Goal: Task Accomplishment & Management: Manage account settings

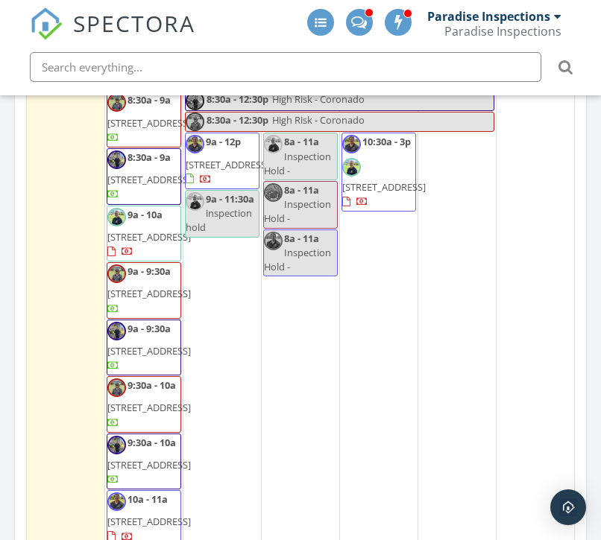
scroll to position [373, 0]
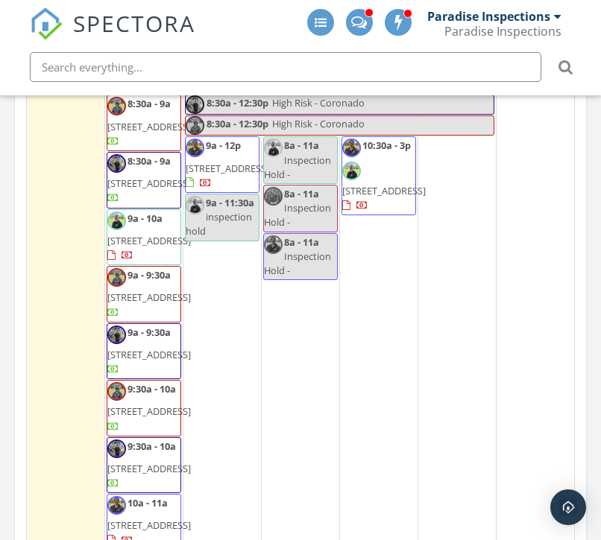
click at [286, 359] on div "1 8a - 11a Inspection Hold - 8a - 11a Inspection Hold - 8a - 11a Inspection Hol…" at bounding box center [301, 510] width 78 height 882
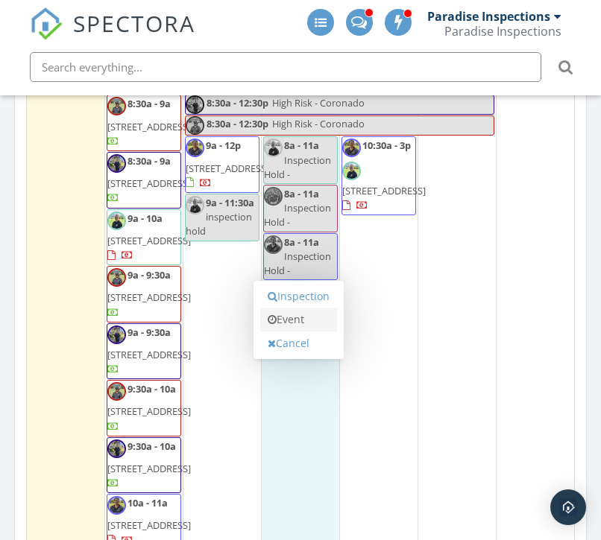
click at [293, 322] on link "Event" at bounding box center [298, 320] width 77 height 24
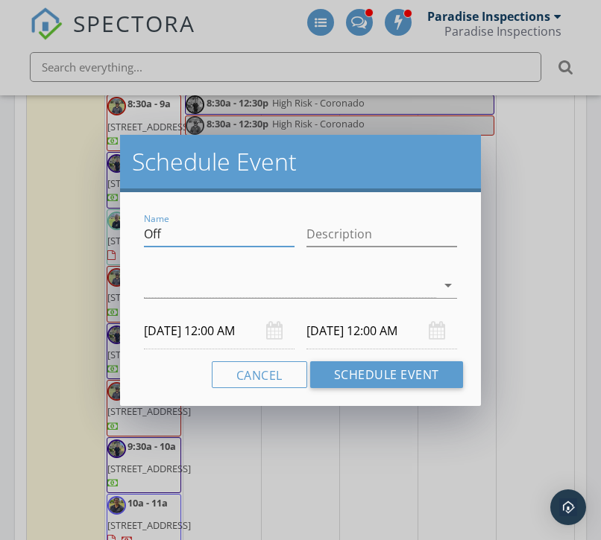
click at [227, 236] on input "Off" at bounding box center [219, 234] width 151 height 25
type input "O"
type input "Nahiku Foundation - BOD Meeting"
click at [230, 281] on div at bounding box center [290, 286] width 292 height 25
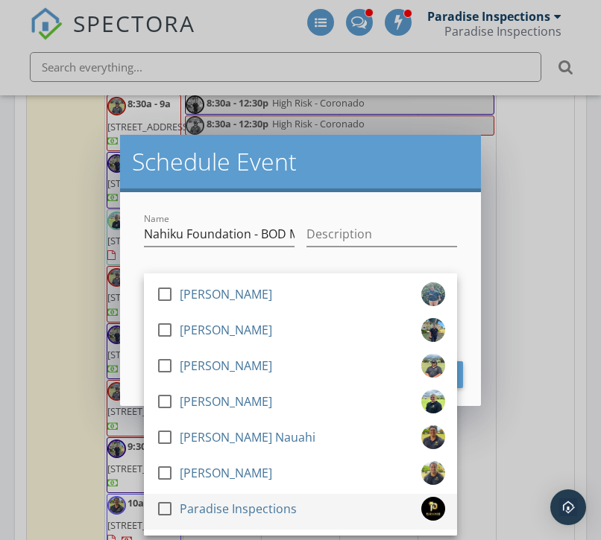
click at [197, 508] on div "Paradise Inspections" at bounding box center [238, 509] width 117 height 24
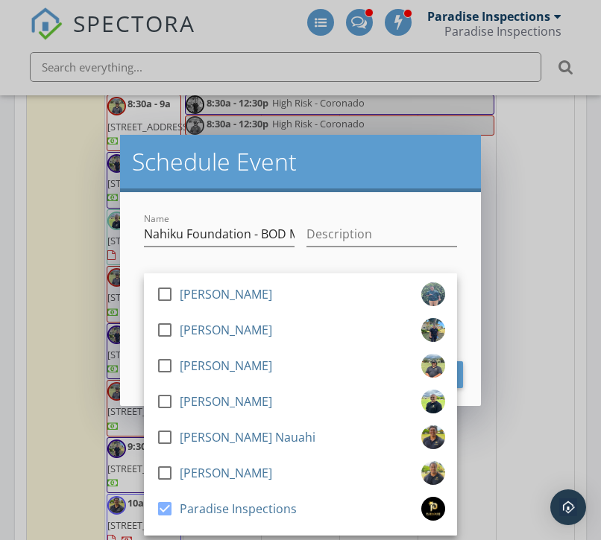
click at [324, 215] on div "Description" at bounding box center [381, 237] width 151 height 48
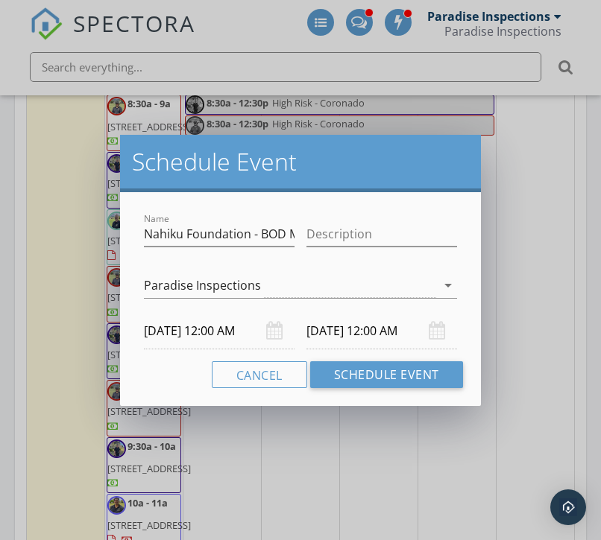
click at [228, 331] on input "[DATE] 12:00 AM" at bounding box center [219, 331] width 151 height 37
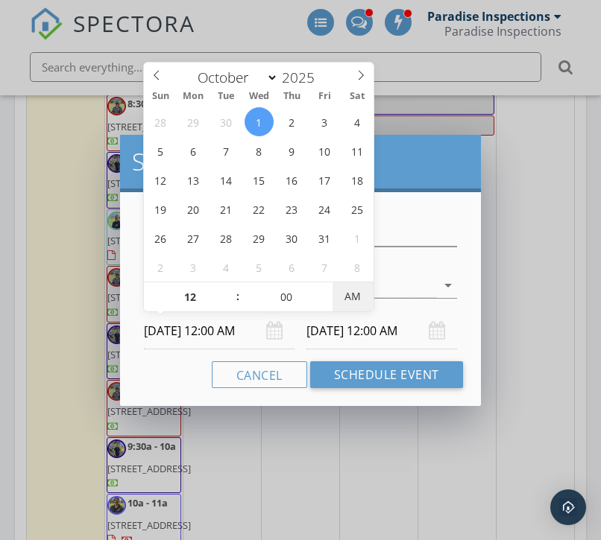
type input "10/01/2025 12:00 PM"
click at [341, 290] on span "AM" at bounding box center [352, 297] width 41 height 30
click at [184, 369] on div "Cancel Schedule Event" at bounding box center [300, 374] width 325 height 27
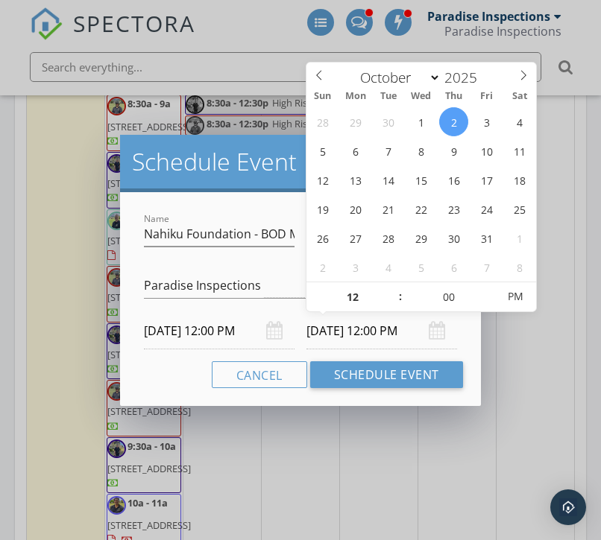
click at [356, 331] on input "10/02/2025 12:00 PM" at bounding box center [381, 331] width 151 height 37
type input "10/01/2025 12:00 PM"
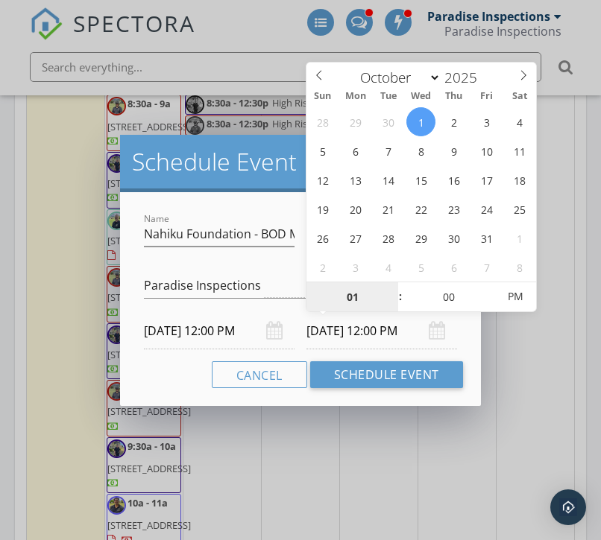
type input "01"
type input "[DATE] 1:00 PM"
click at [194, 379] on div "Cancel Schedule Event" at bounding box center [300, 374] width 325 height 27
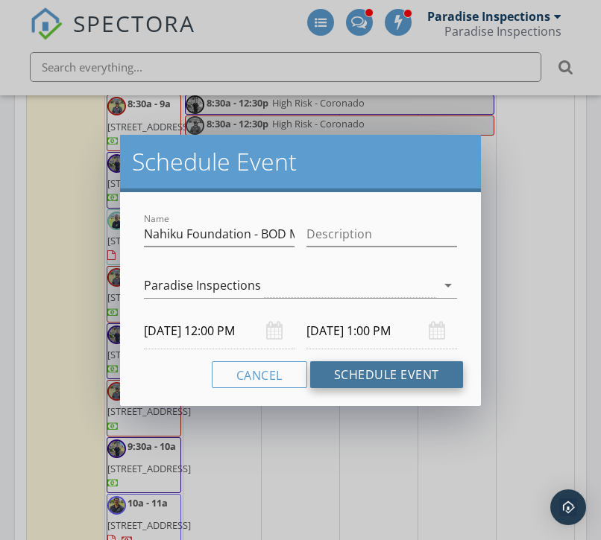
click at [394, 379] on button "Schedule Event" at bounding box center [386, 374] width 153 height 27
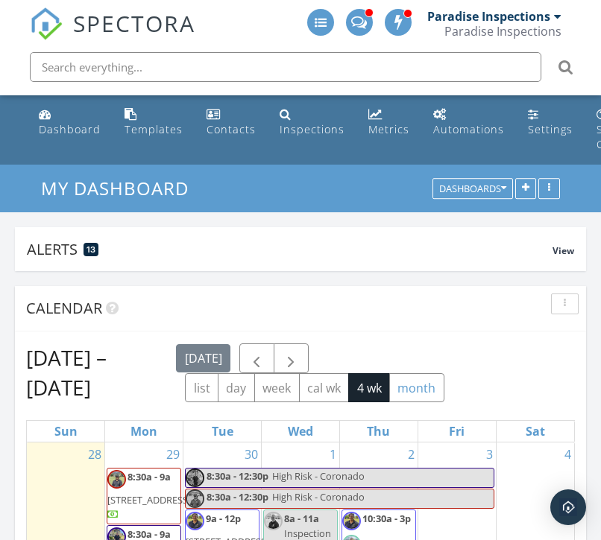
scroll to position [0, 0]
click at [444, 394] on button "month" at bounding box center [416, 387] width 55 height 29
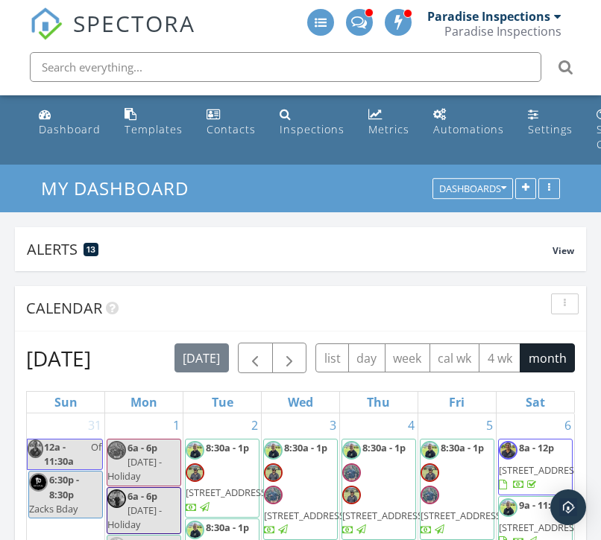
click at [256, 362] on span "button" at bounding box center [255, 359] width 18 height 18
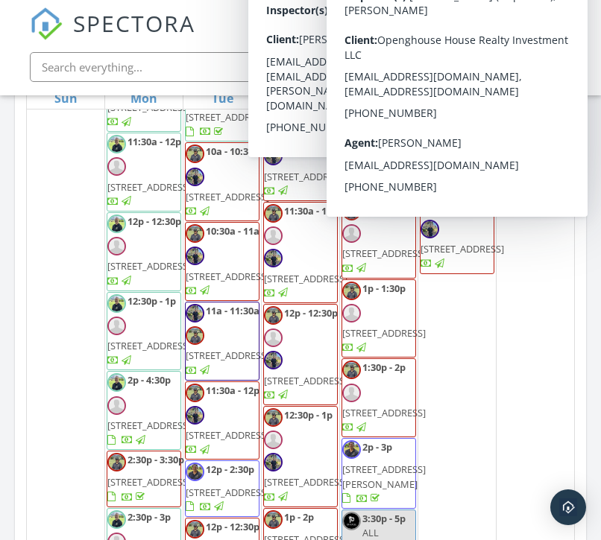
scroll to position [195, 0]
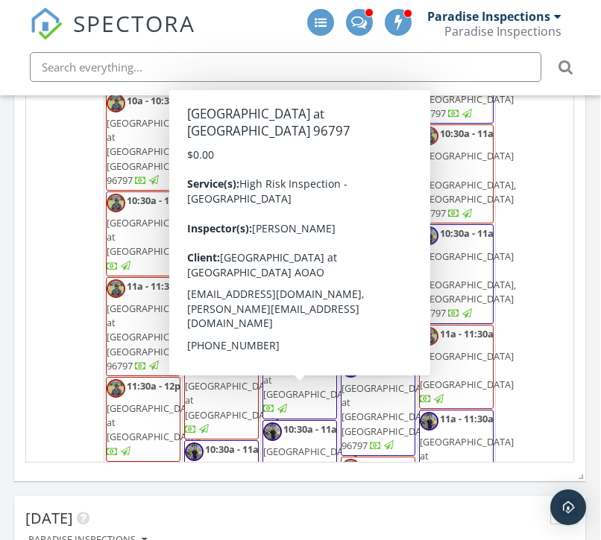
scroll to position [5054, 0]
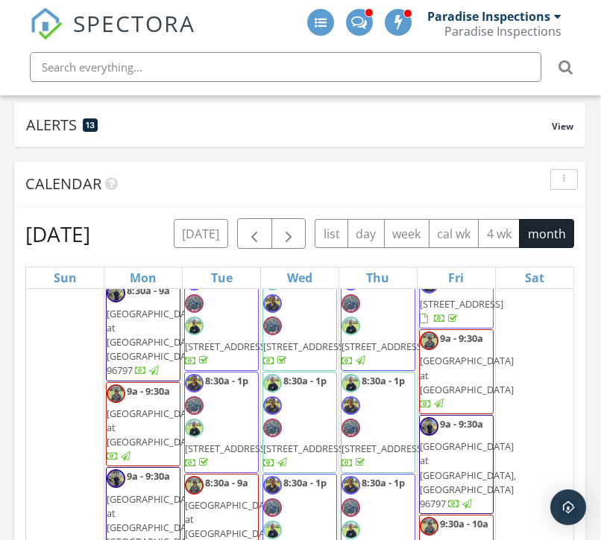
scroll to position [92, 1]
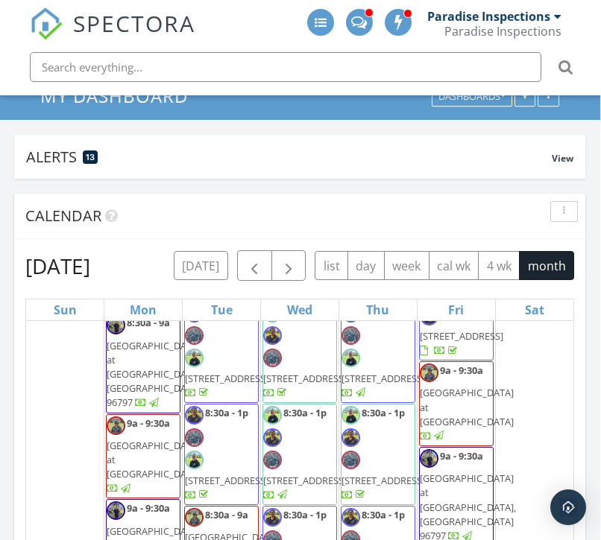
click at [531, 1] on div "Paradise Inspections Paradise Inspections" at bounding box center [494, 24] width 134 height 48
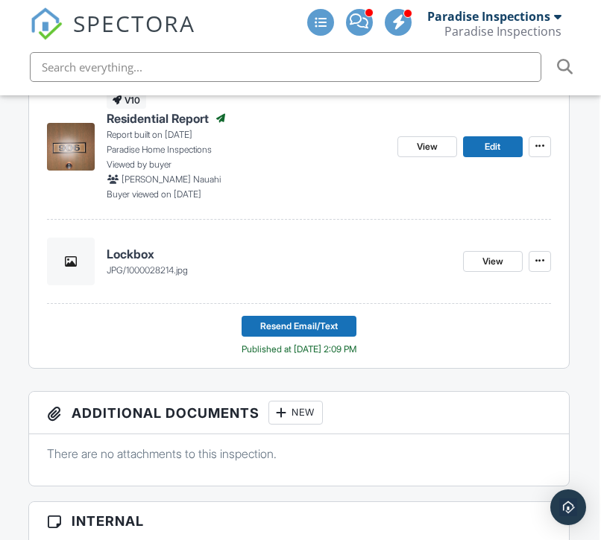
scroll to position [515, 1]
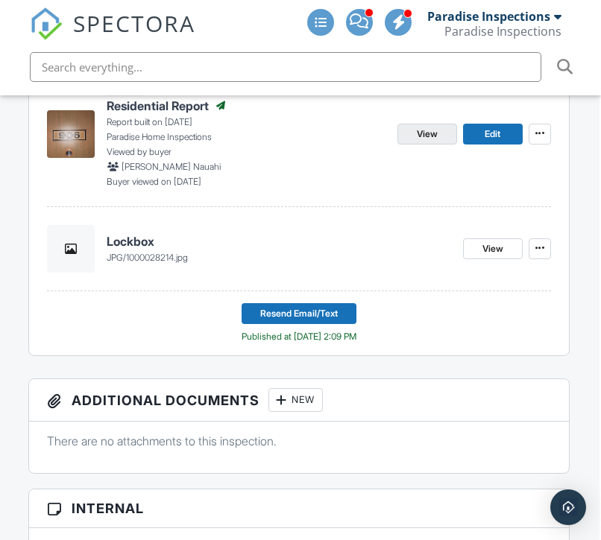
click at [435, 130] on span "View" at bounding box center [427, 134] width 21 height 15
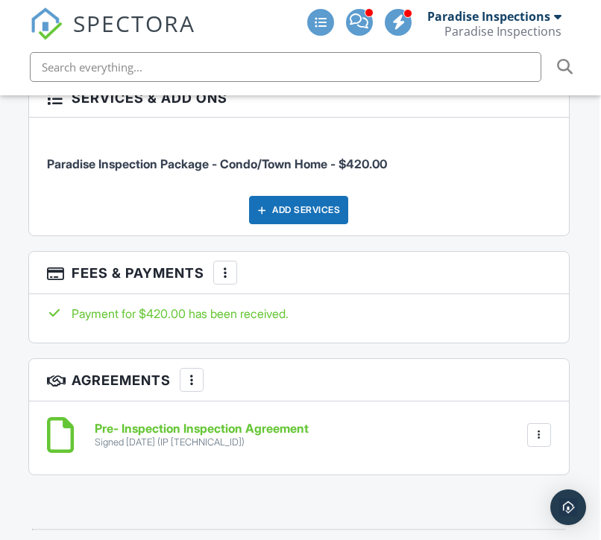
scroll to position [2799, 1]
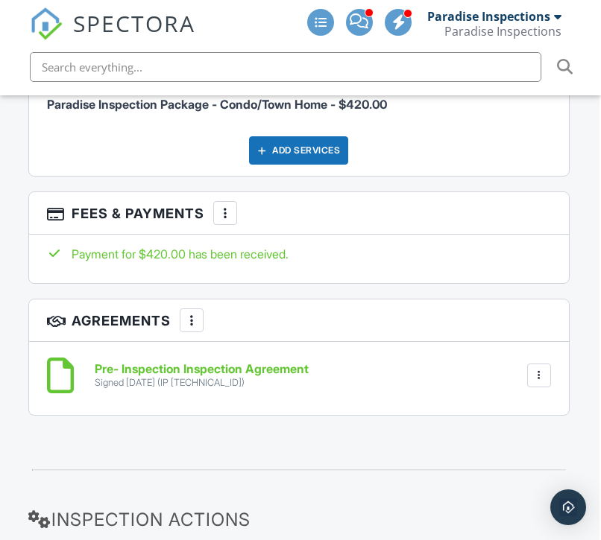
click at [233, 206] on div at bounding box center [225, 213] width 15 height 15
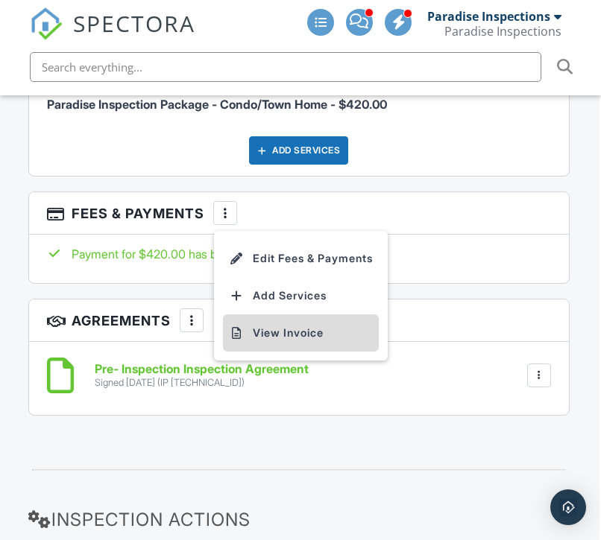
click at [254, 335] on li "View Invoice" at bounding box center [301, 333] width 156 height 37
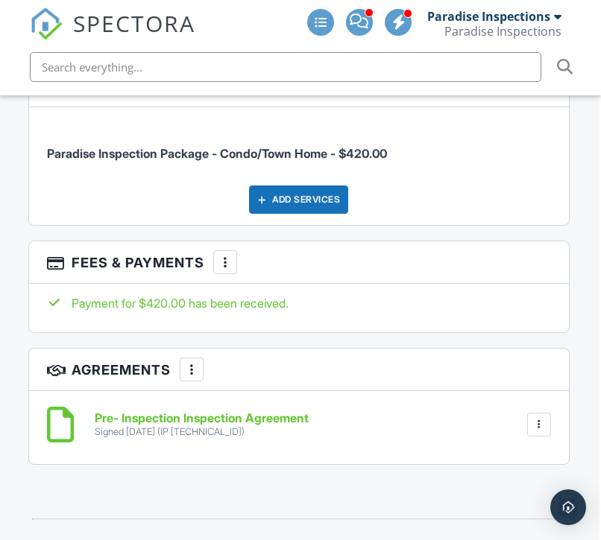
scroll to position [2739, 1]
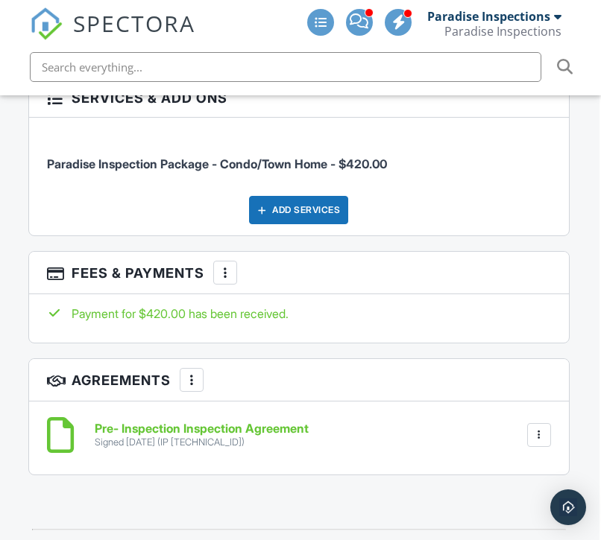
click at [229, 265] on div at bounding box center [225, 272] width 15 height 15
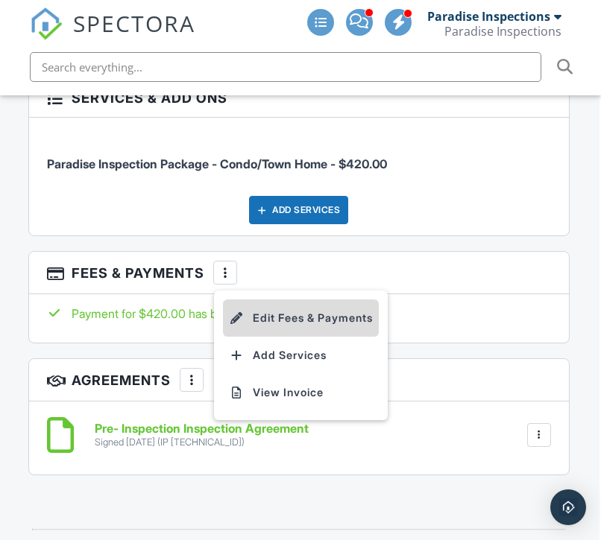
click at [252, 308] on li "Edit Fees & Payments" at bounding box center [301, 318] width 156 height 37
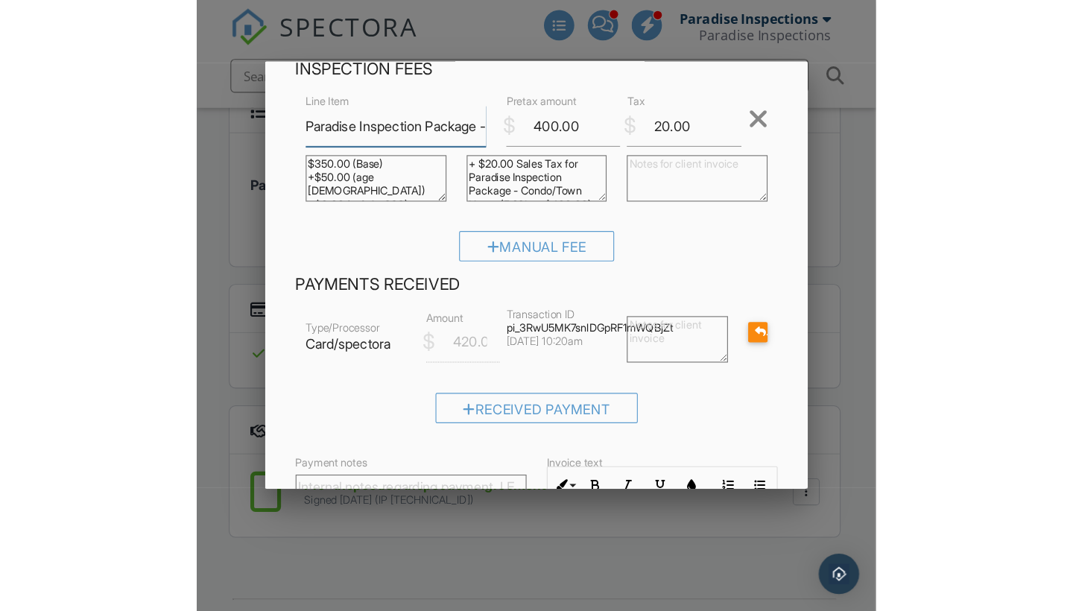
scroll to position [2739, 0]
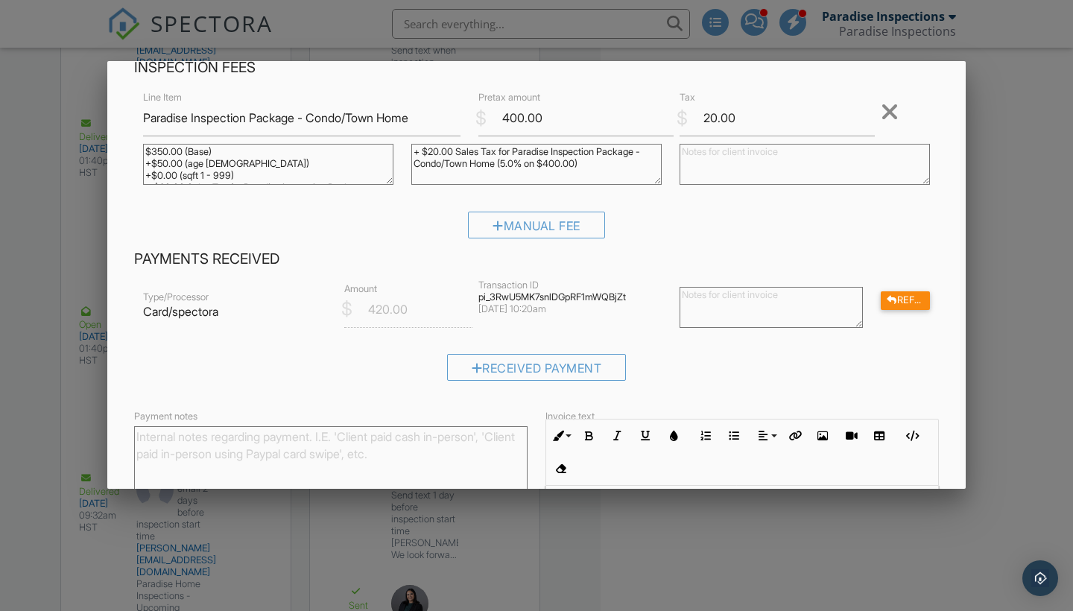
click at [600, 336] on div "Type/Processor Card/spectora $ Amount 420.00 Transaction ID pi_3RwU5MK7snlDGpRF…" at bounding box center [536, 310] width 805 height 60
click at [600, 107] on div at bounding box center [890, 112] width 18 height 24
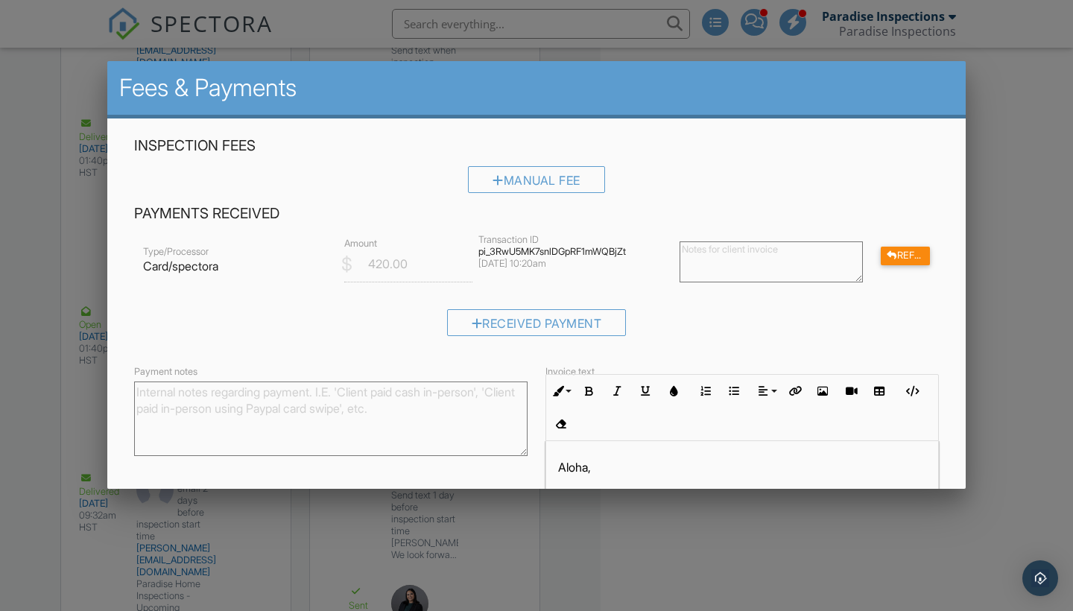
scroll to position [1, 0]
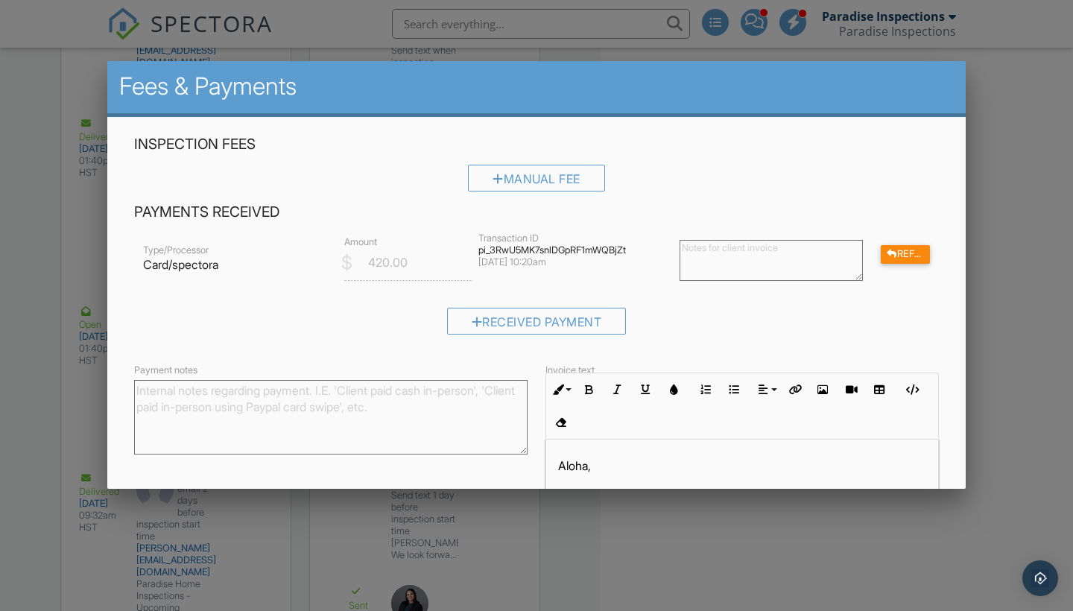
click at [600, 162] on div at bounding box center [536, 307] width 1073 height 764
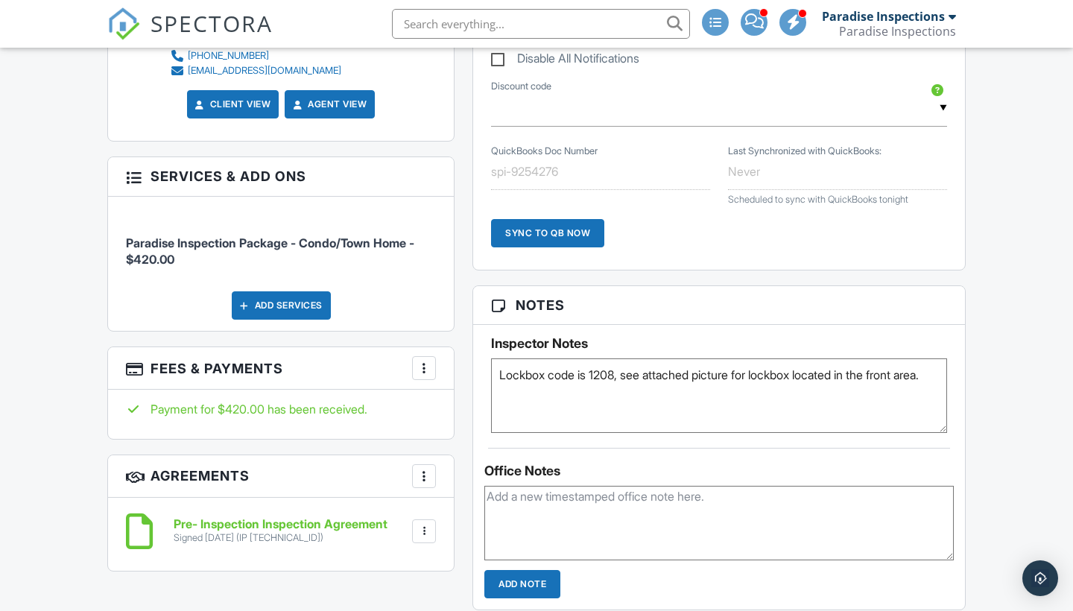
scroll to position [982, 0]
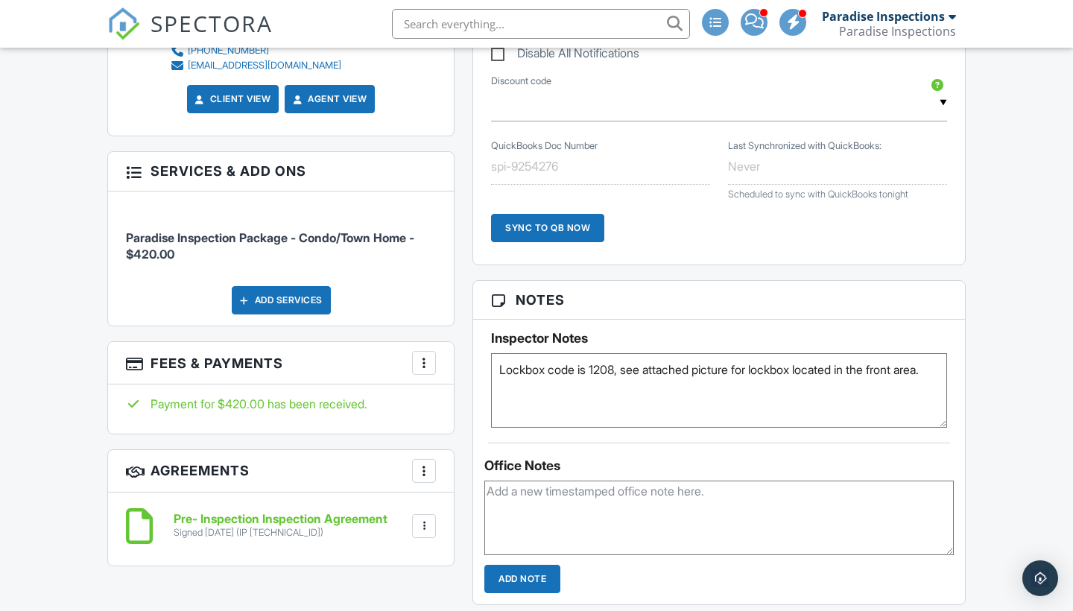
click at [420, 356] on div at bounding box center [424, 363] width 15 height 15
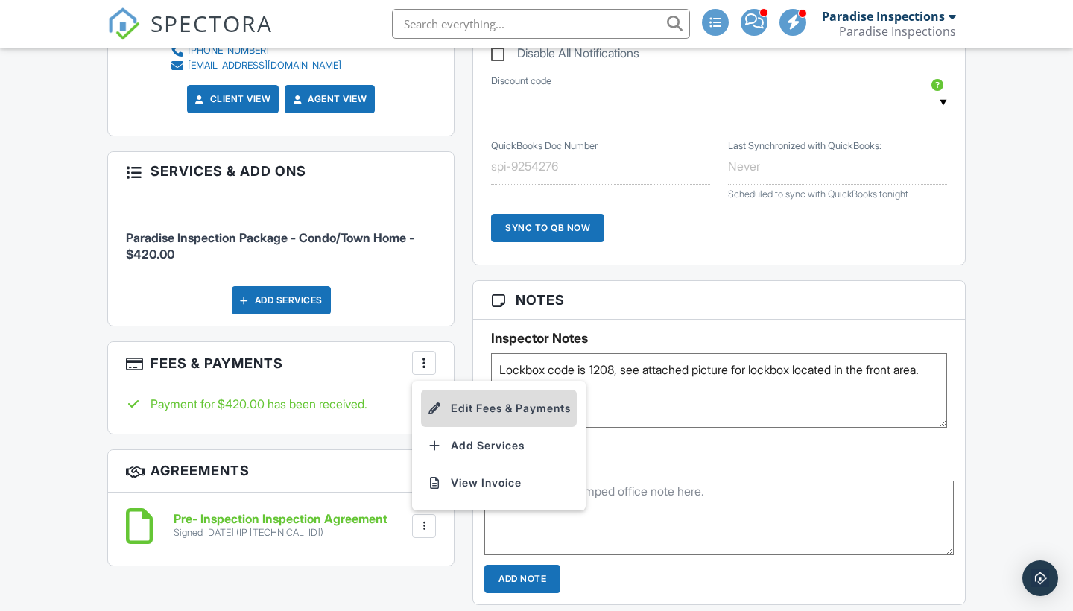
click at [459, 398] on li "Edit Fees & Payments" at bounding box center [499, 408] width 156 height 37
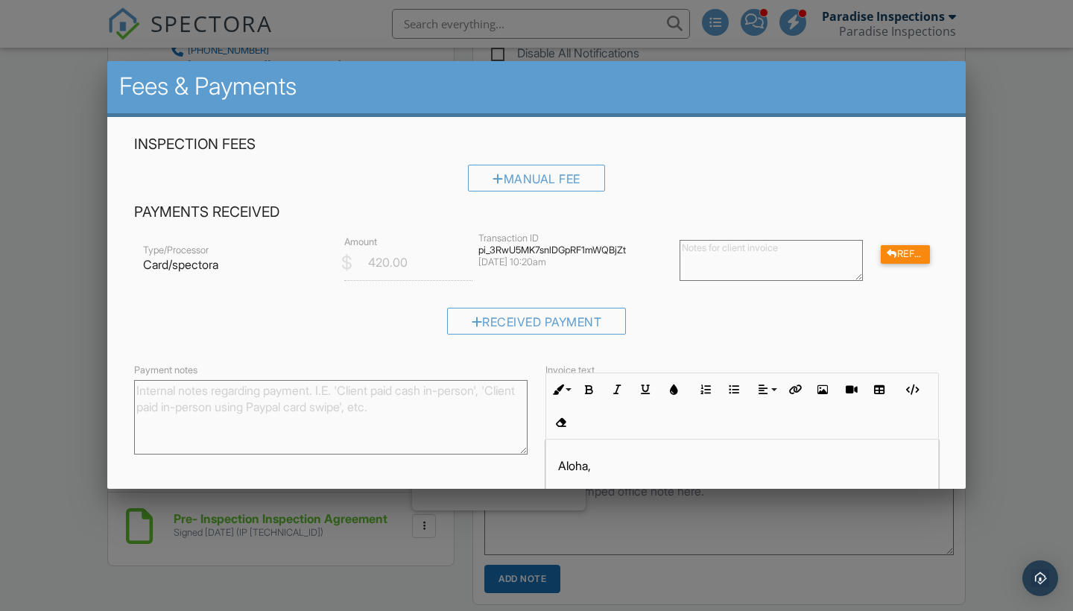
scroll to position [16, 0]
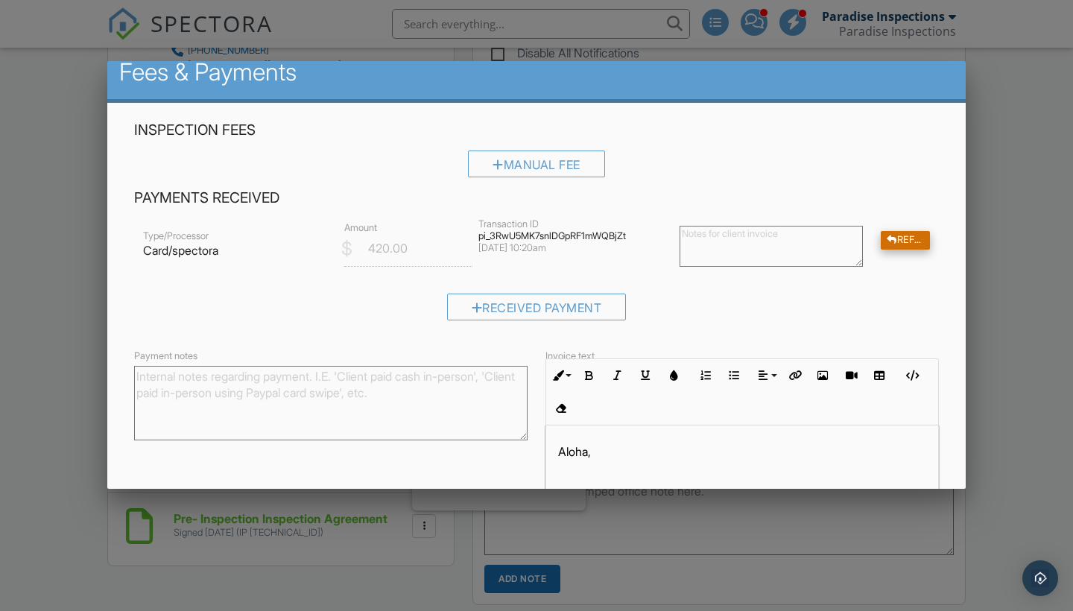
click at [600, 245] on div "Refund" at bounding box center [905, 240] width 49 height 19
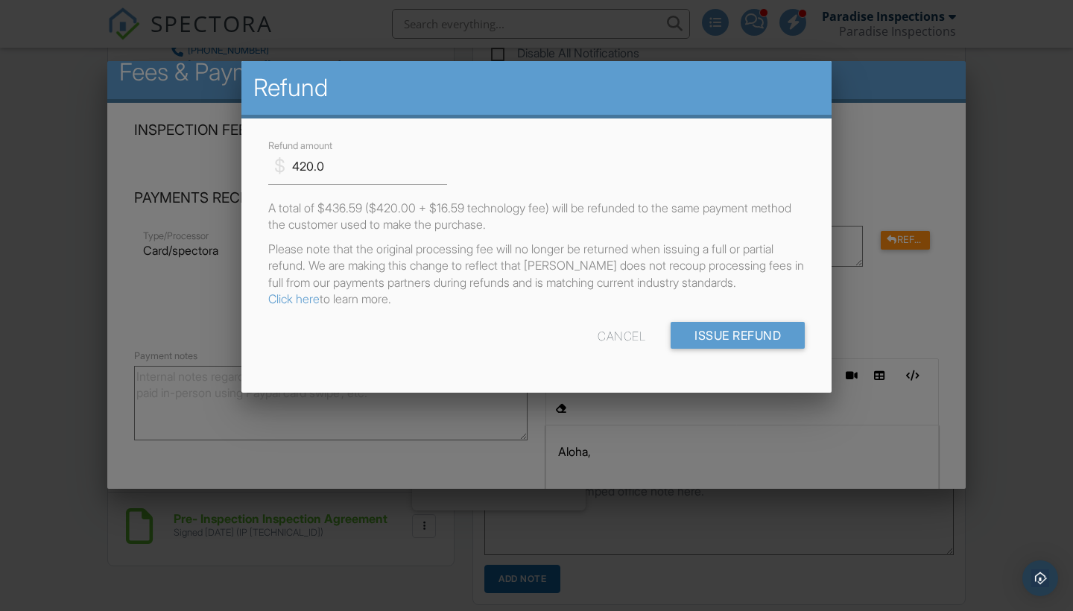
click at [600, 349] on div "Cancel" at bounding box center [622, 335] width 48 height 27
click at [598, 349] on div "Cancel" at bounding box center [622, 335] width 48 height 27
click at [600, 259] on div at bounding box center [536, 307] width 1073 height 764
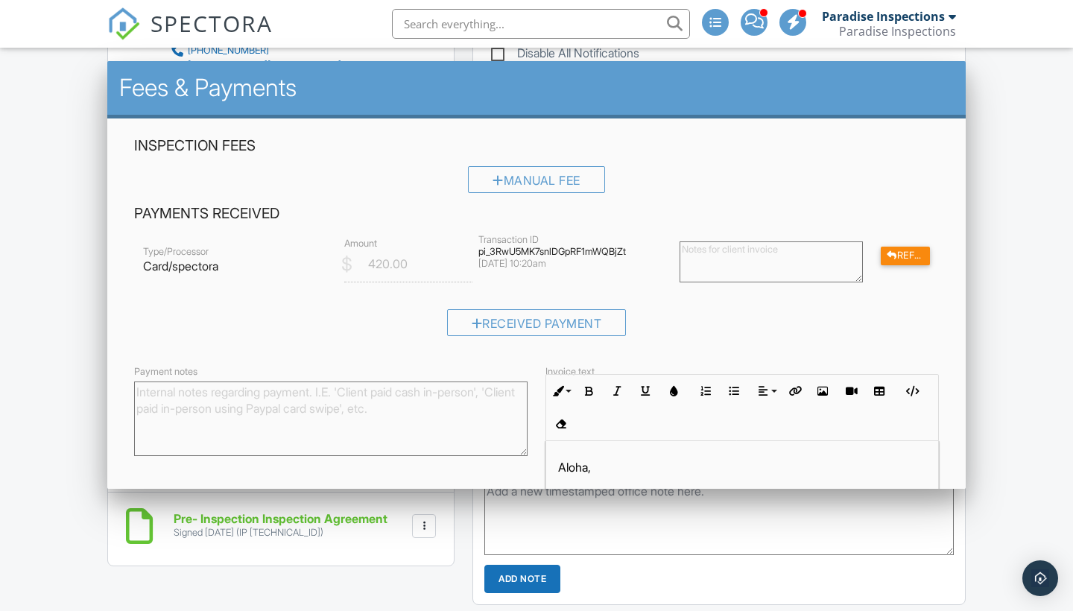
scroll to position [0, 0]
click at [600, 253] on div "Refund" at bounding box center [905, 256] width 49 height 19
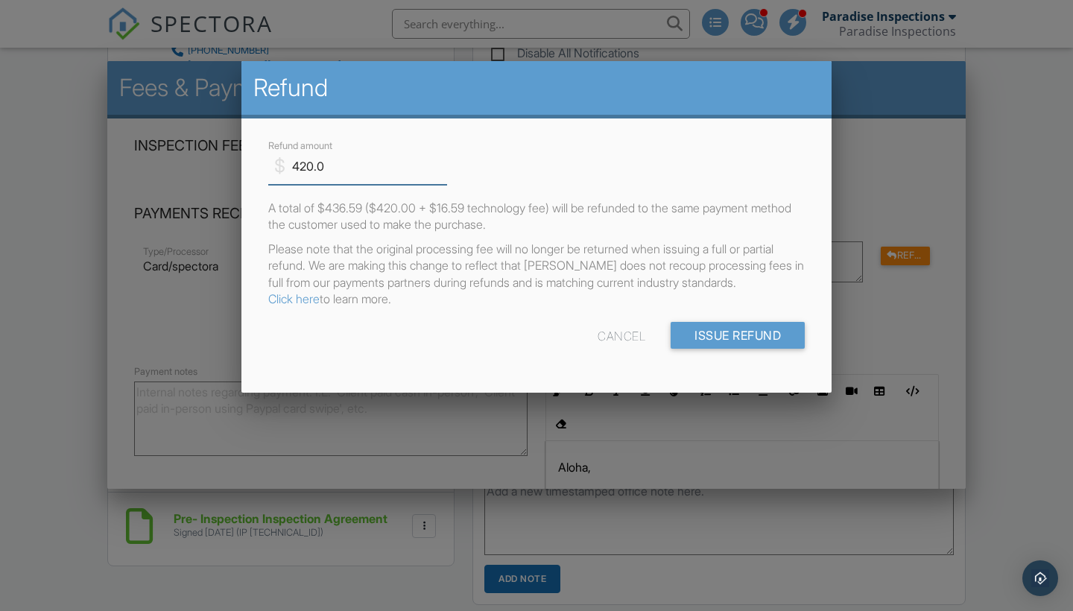
drag, startPoint x: 367, startPoint y: 167, endPoint x: 206, endPoint y: 167, distance: 161.7
type input "210"
click at [428, 348] on div "Cancel Issue Refund" at bounding box center [536, 341] width 555 height 38
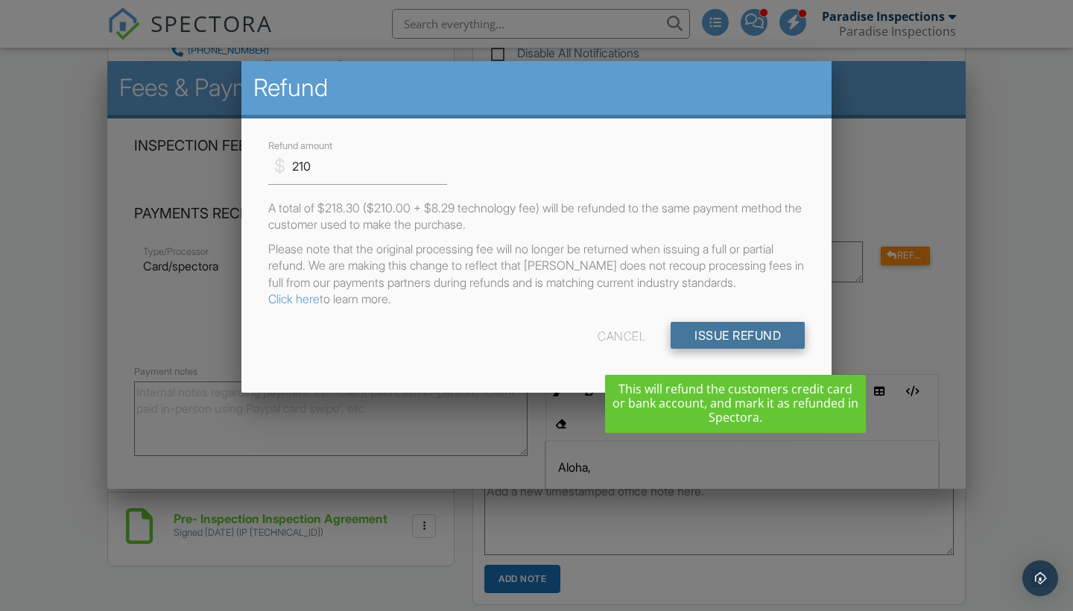
click at [600, 349] on input "Issue Refund" at bounding box center [738, 335] width 134 height 27
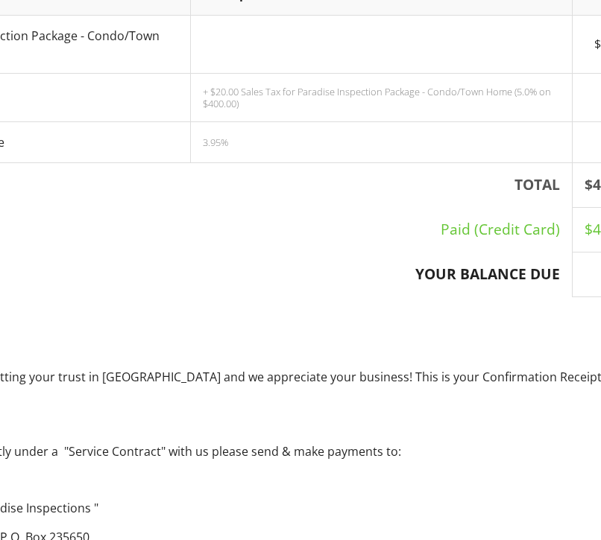
scroll to position [341, 98]
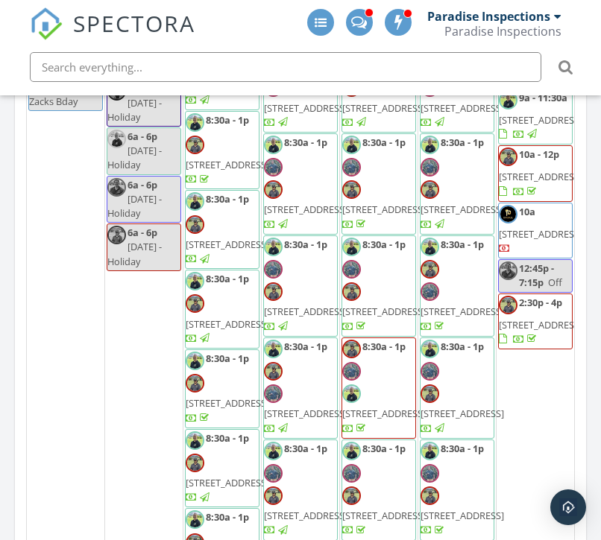
scroll to position [180, 0]
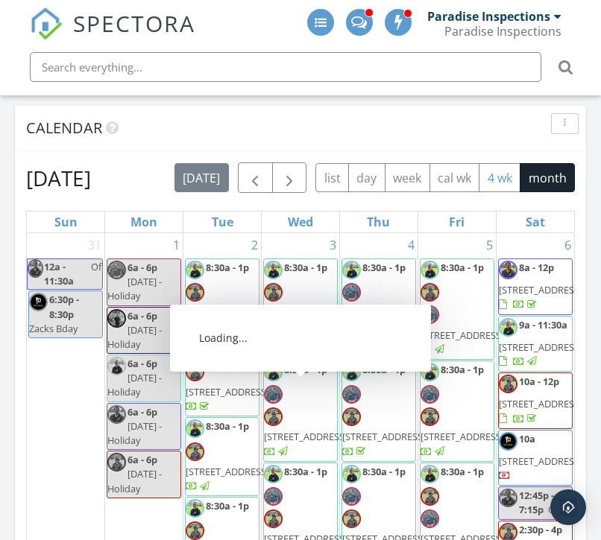
click at [479, 192] on button "4 wk" at bounding box center [500, 177] width 42 height 29
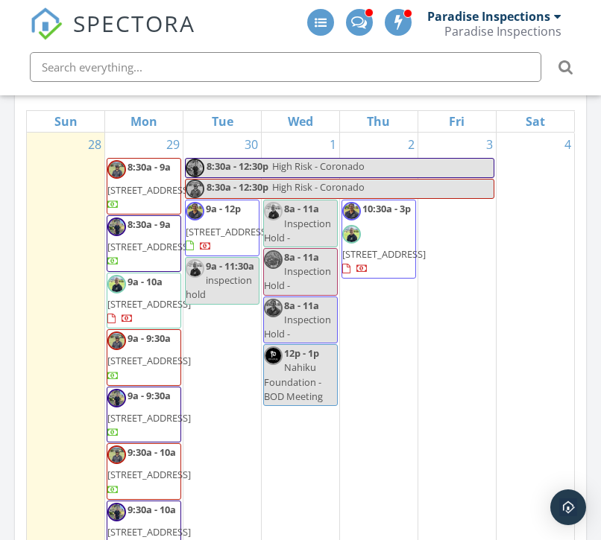
scroll to position [318, 0]
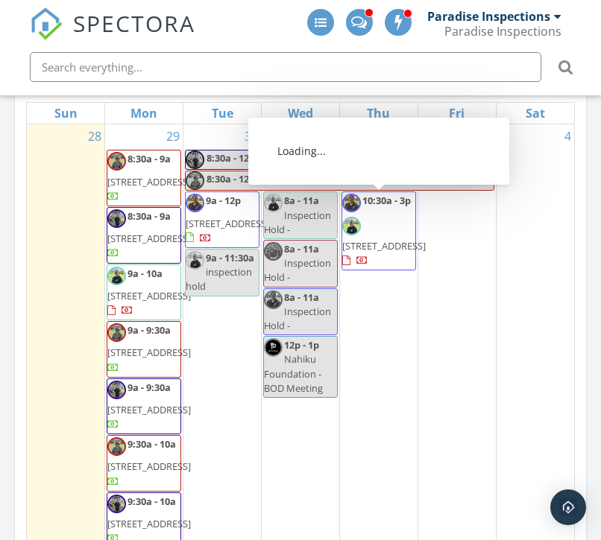
click at [241, 290] on span "inspection hold" at bounding box center [219, 279] width 66 height 28
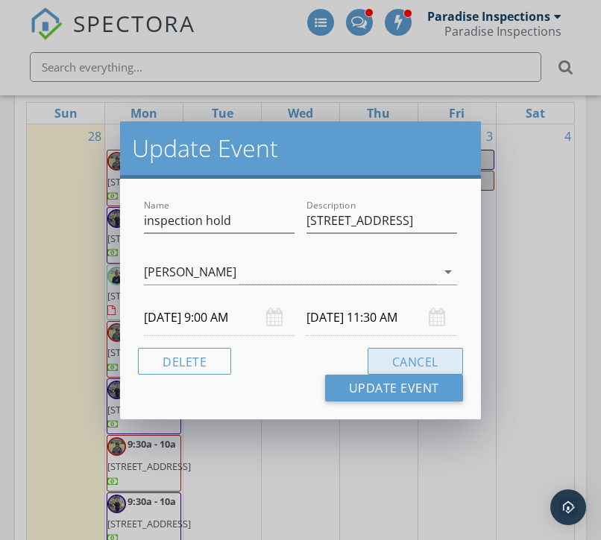
click at [389, 353] on button "Cancel" at bounding box center [414, 361] width 95 height 27
click at [414, 356] on button "Cancel" at bounding box center [414, 361] width 95 height 27
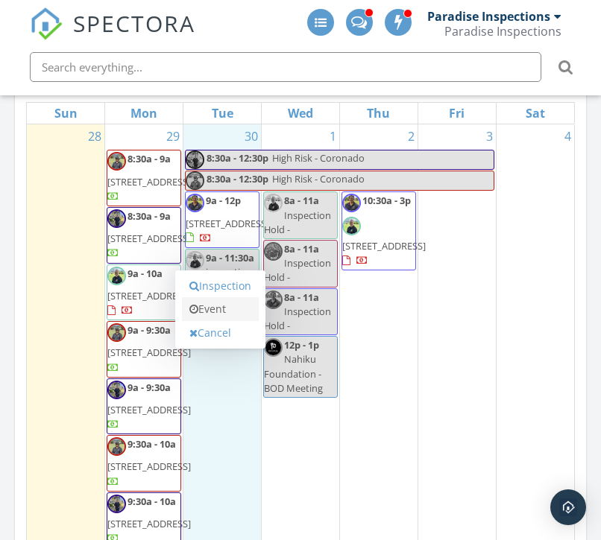
click at [227, 315] on link "Event" at bounding box center [220, 309] width 77 height 24
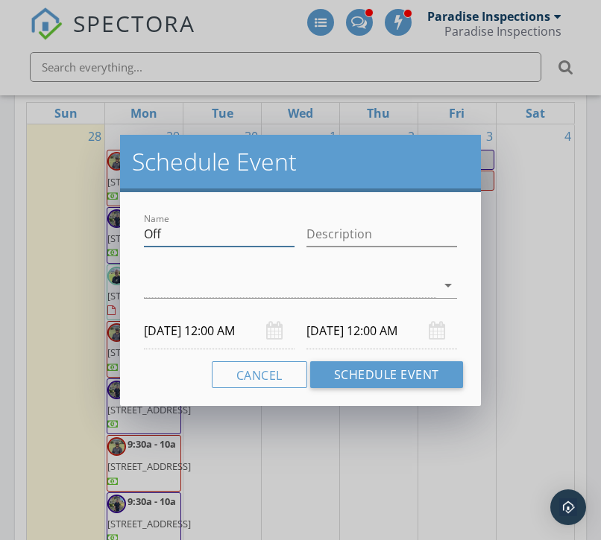
click at [208, 238] on input "Off" at bounding box center [219, 234] width 151 height 25
type input "O"
type input "Inspection Hold"
paste input "[STREET_ADDRESS]"
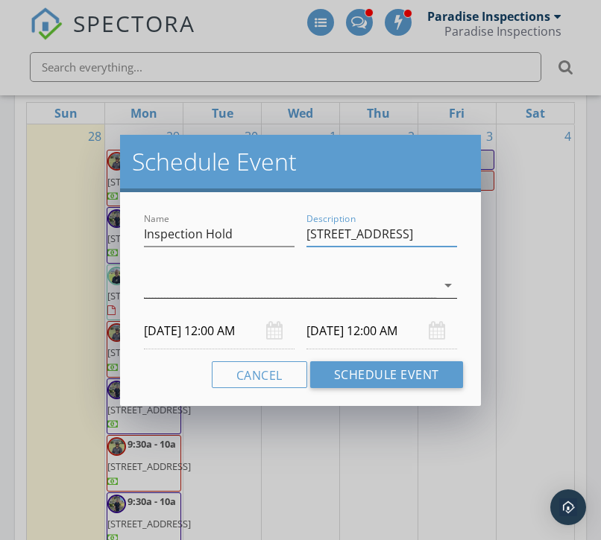
type input "[STREET_ADDRESS]"
click at [230, 282] on div at bounding box center [290, 286] width 292 height 25
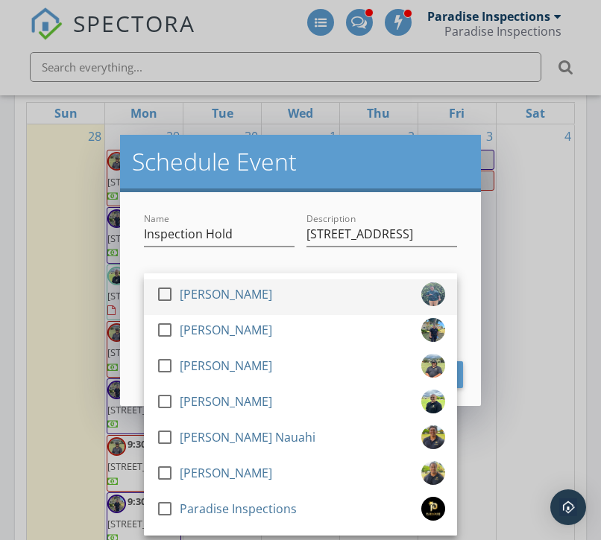
click at [233, 312] on link "check_box_outline_blank [PERSON_NAME]" at bounding box center [300, 298] width 313 height 36
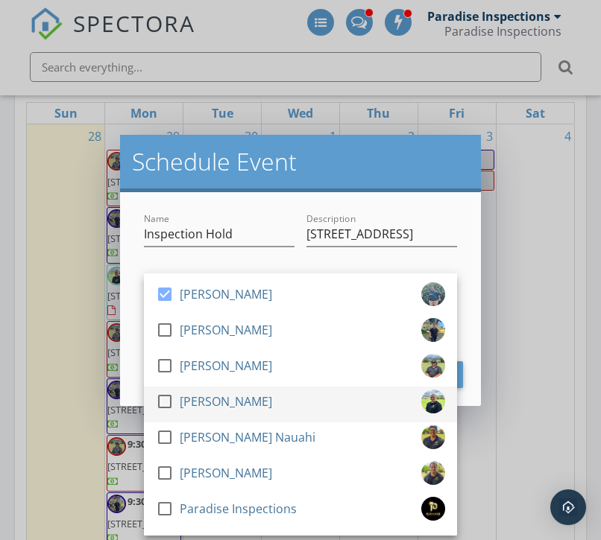
click at [236, 400] on div "[PERSON_NAME]" at bounding box center [226, 402] width 92 height 24
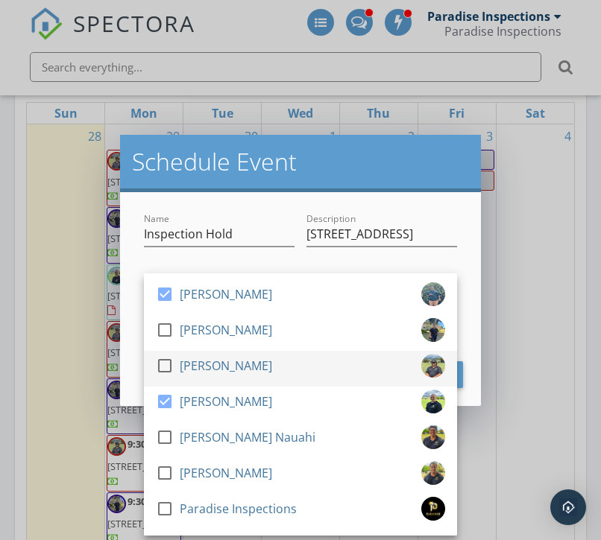
click at [220, 367] on div "[PERSON_NAME]" at bounding box center [226, 366] width 92 height 24
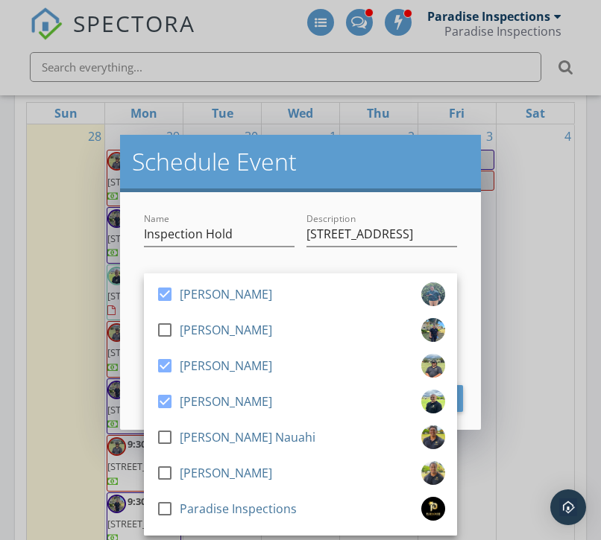
click at [262, 177] on div "Schedule Event" at bounding box center [300, 163] width 361 height 57
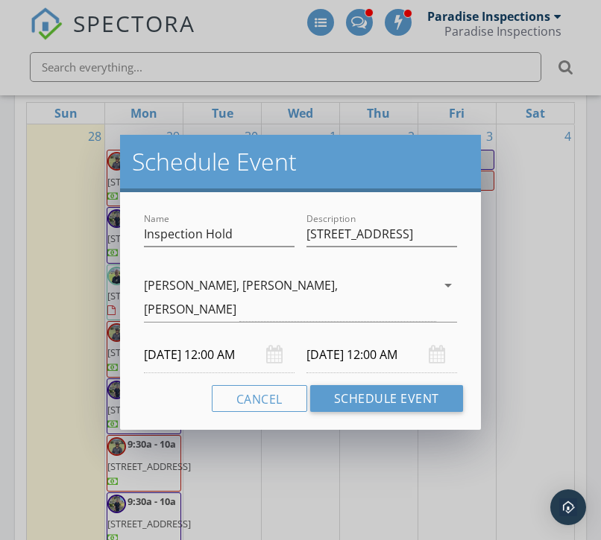
click at [225, 337] on input "[DATE] 12:00 AM" at bounding box center [219, 355] width 151 height 37
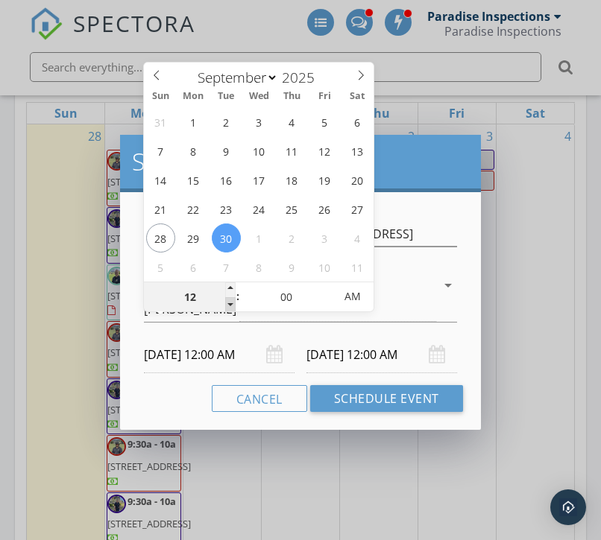
type input "11"
type input "[DATE] 11:00 PM"
click at [228, 301] on span at bounding box center [230, 304] width 10 height 15
type input "[DATE] 11:00 PM"
click at [216, 300] on input "11" at bounding box center [190, 297] width 92 height 30
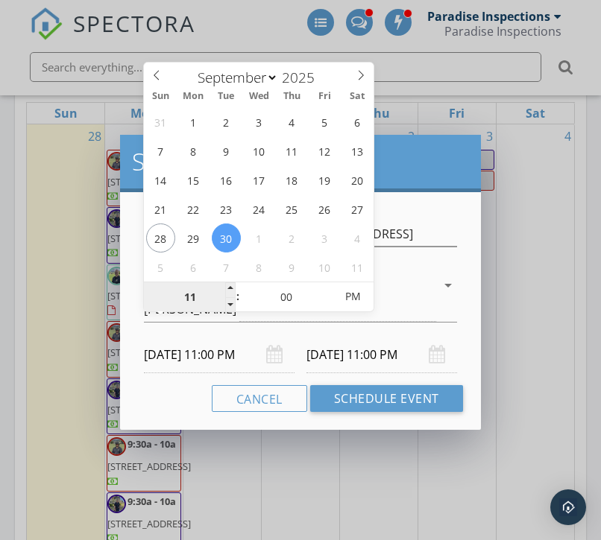
type input "1"
type input "08"
type input "[DATE] 8:00 PM"
type input "3"
type input "[DATE] 8:00 PM"
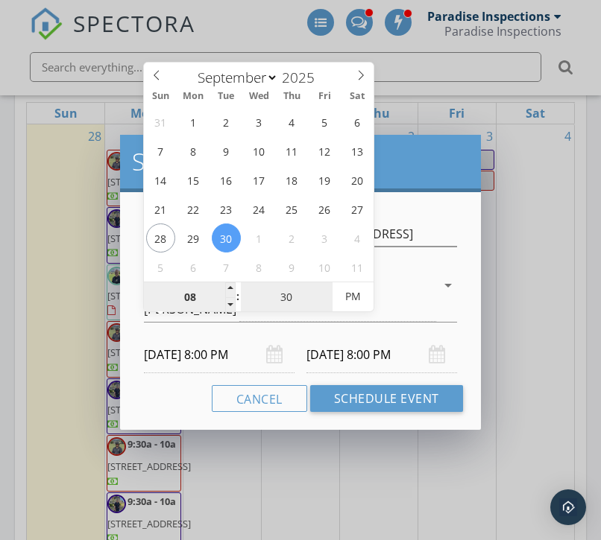
type input "3"
type input "00"
click at [212, 297] on input "08" at bounding box center [190, 297] width 92 height 30
type input "01"
type input "[DATE] 1:00 PM"
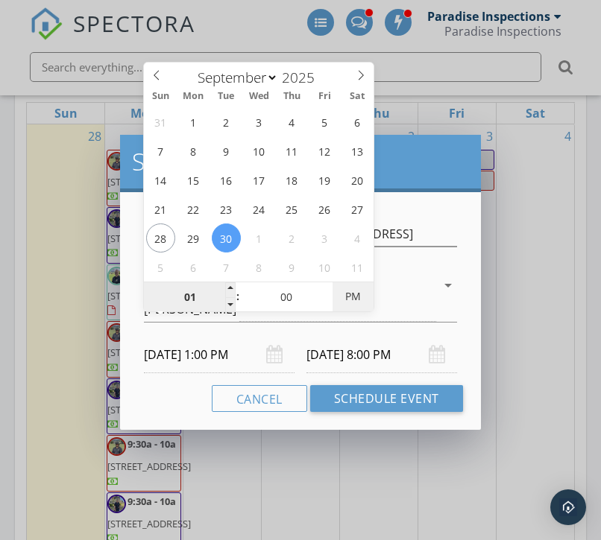
type input "[DATE] 1:00 PM"
click at [175, 385] on div "Cancel Schedule Event" at bounding box center [300, 398] width 325 height 27
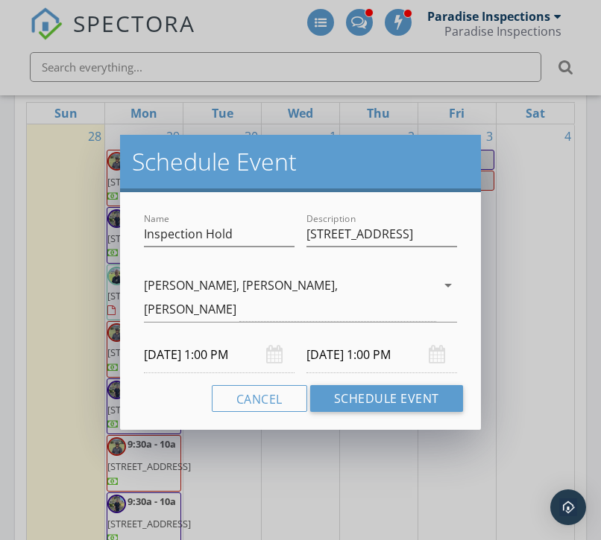
click at [411, 337] on input "[DATE] 1:00 PM" at bounding box center [381, 355] width 151 height 37
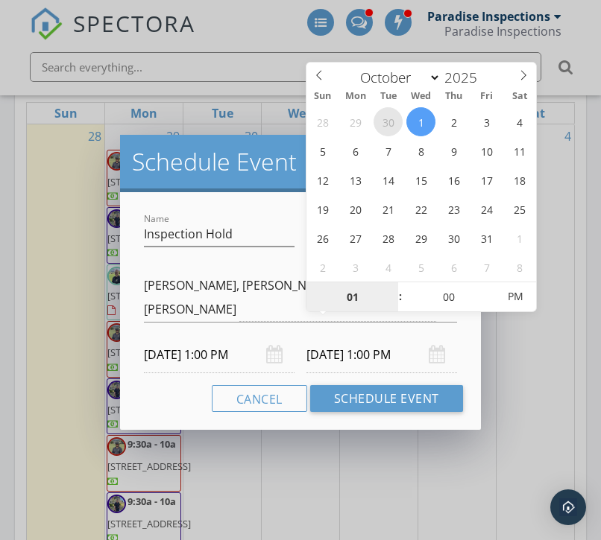
select select "8"
type input "[DATE] 1:00 PM"
type input "04"
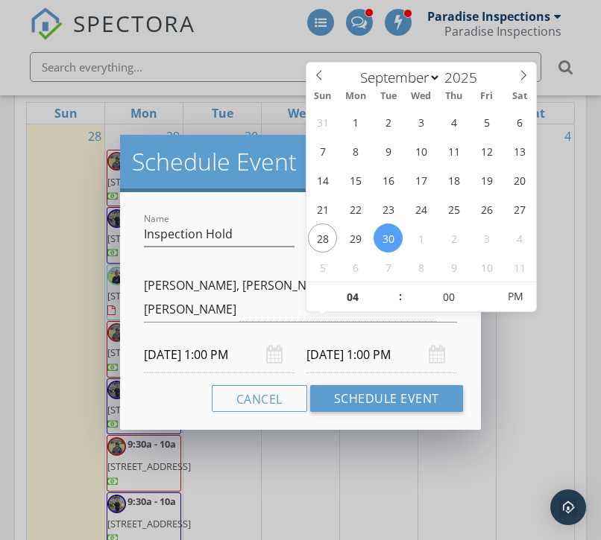
type input "[DATE] 4:00 PM"
click at [197, 359] on div "Name Inspection Hold Description [STREET_ADDRESS] check_box Shandon Ko check_bo…" at bounding box center [300, 311] width 361 height 238
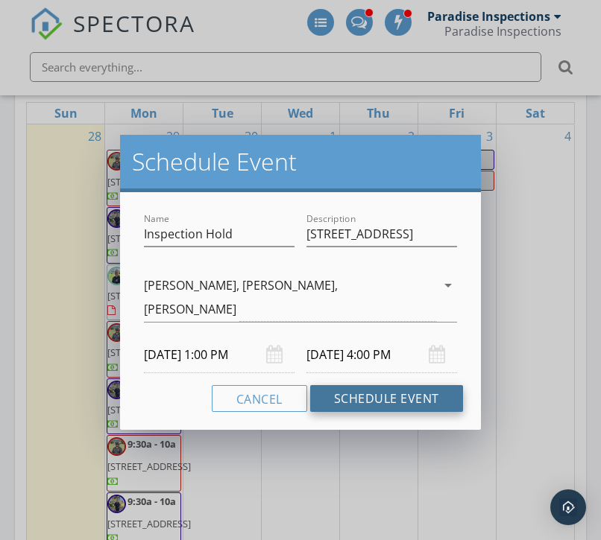
click at [361, 385] on button "Schedule Event" at bounding box center [386, 398] width 153 height 27
